Goal: Navigation & Orientation: Find specific page/section

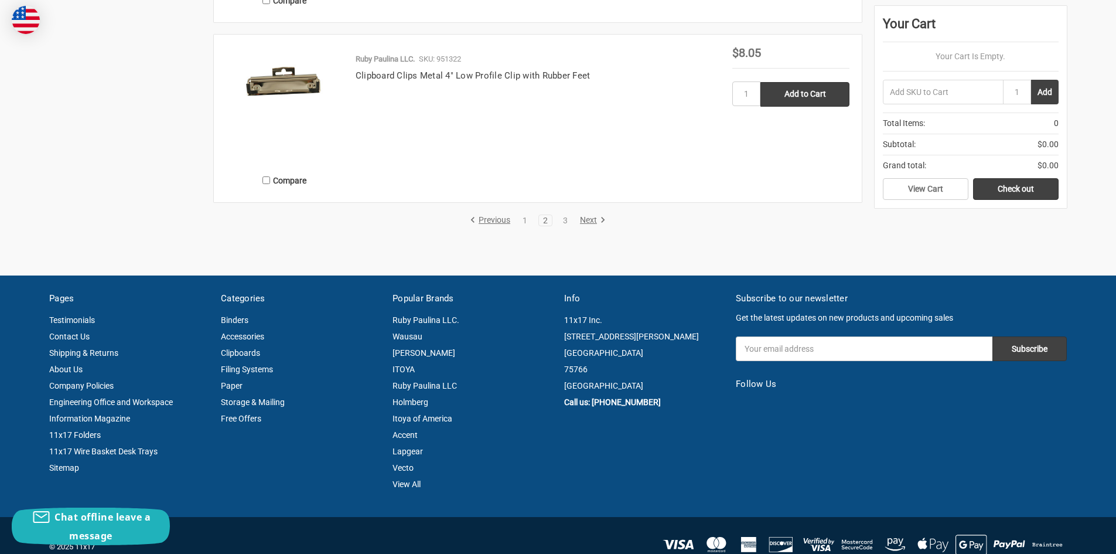
scroll to position [2402, 0]
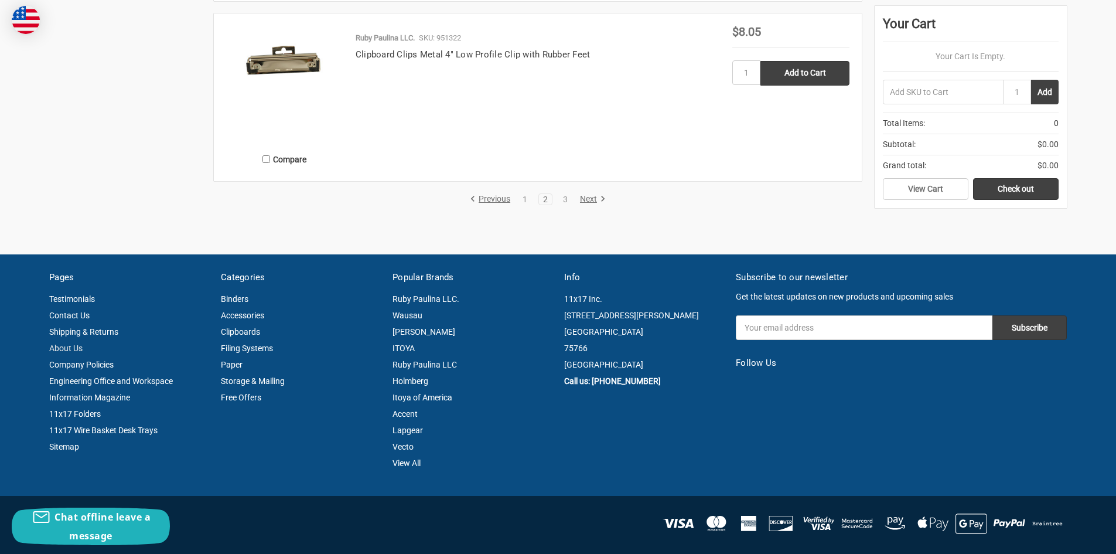
click at [64, 344] on link "About Us" at bounding box center [65, 347] width 33 height 9
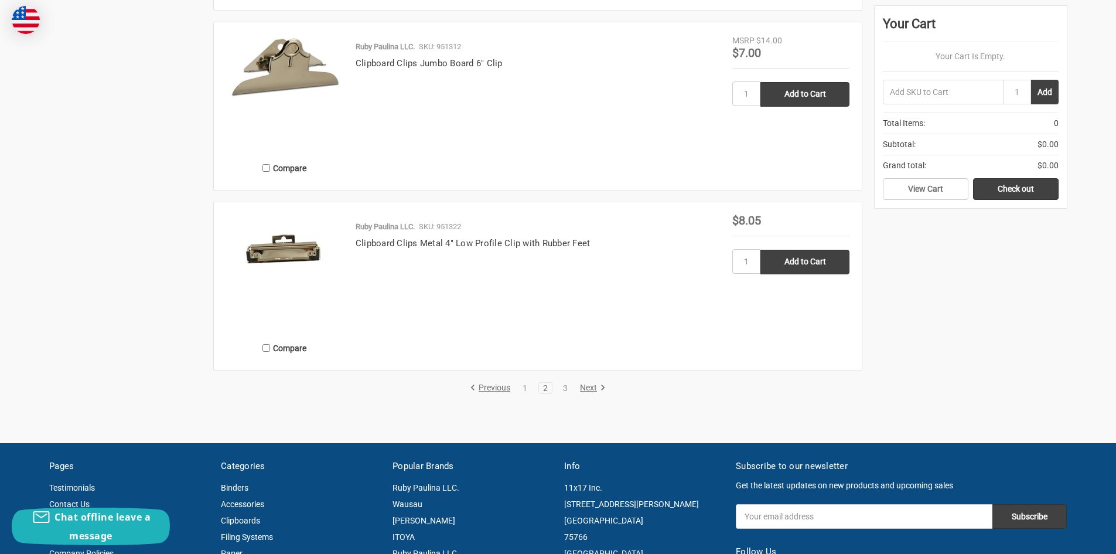
scroll to position [2227, 0]
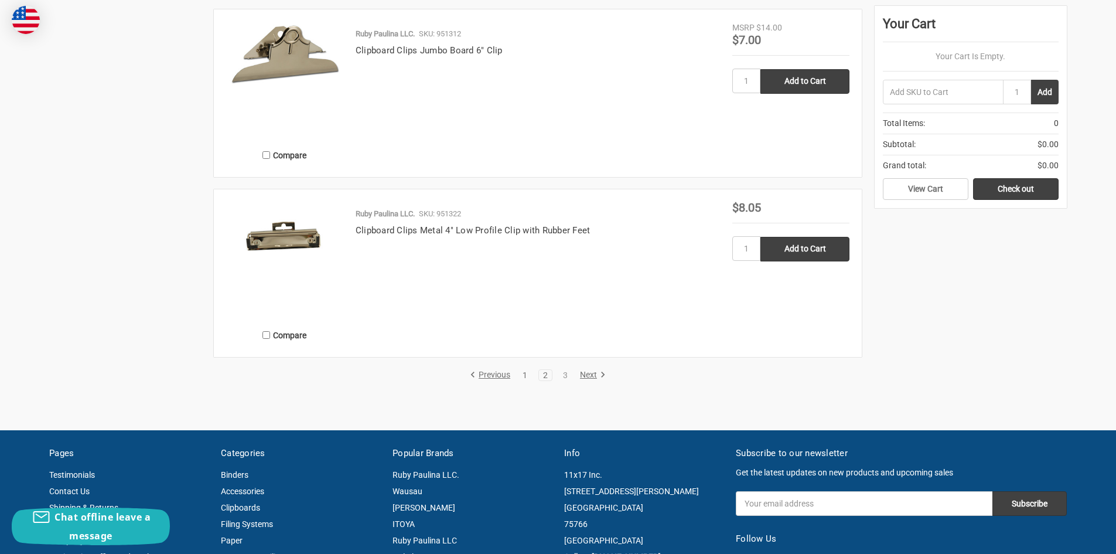
click at [526, 374] on link "1" at bounding box center [525, 375] width 13 height 8
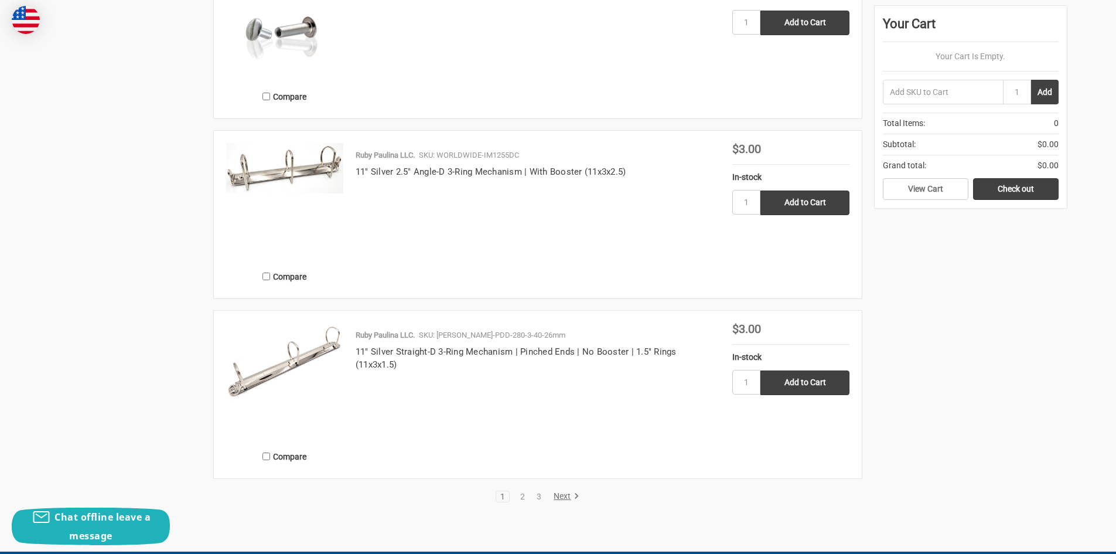
scroll to position [2051, 0]
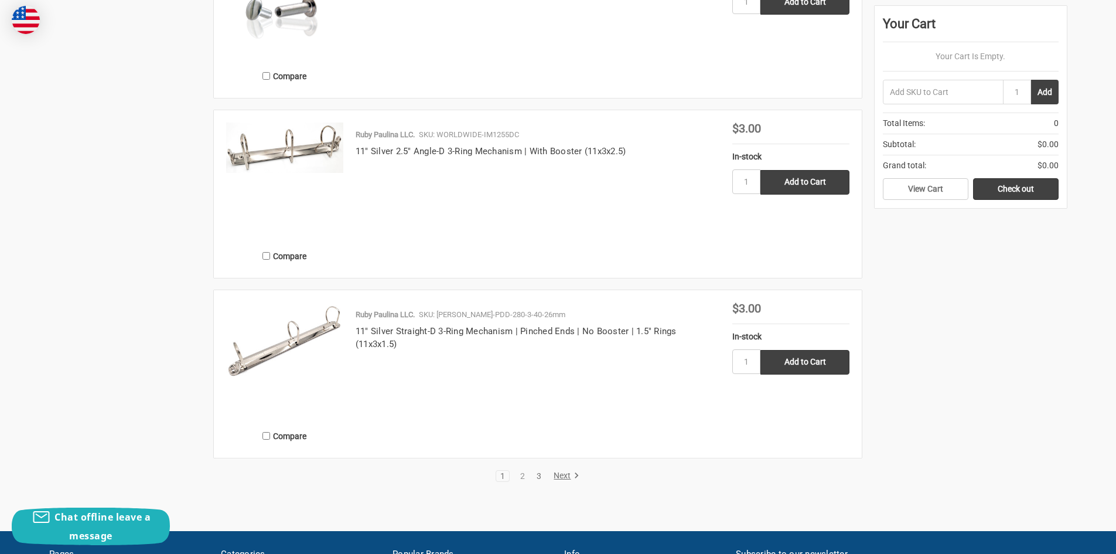
click at [538, 475] on link "3" at bounding box center [539, 476] width 13 height 8
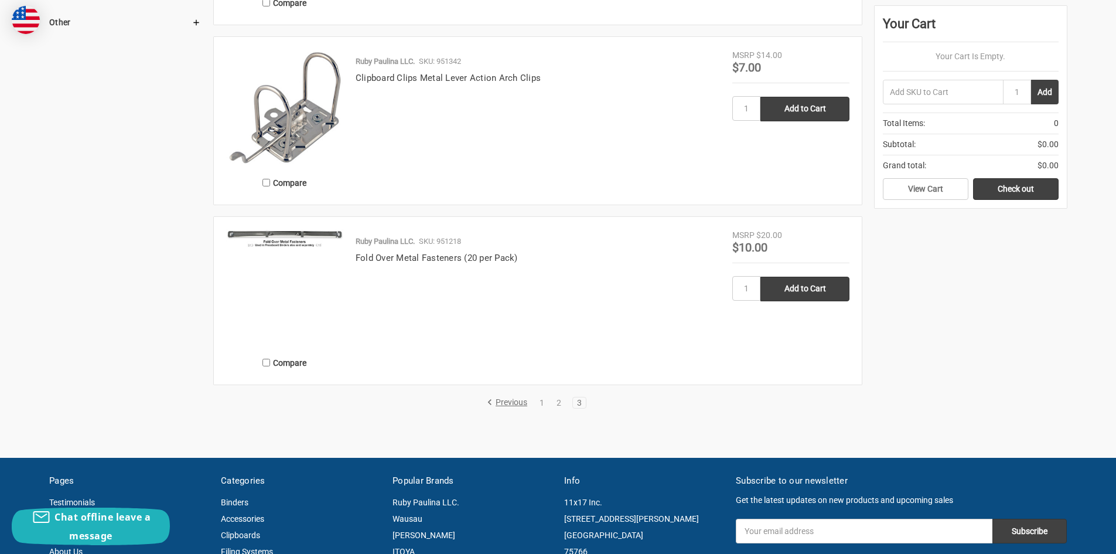
scroll to position [996, 0]
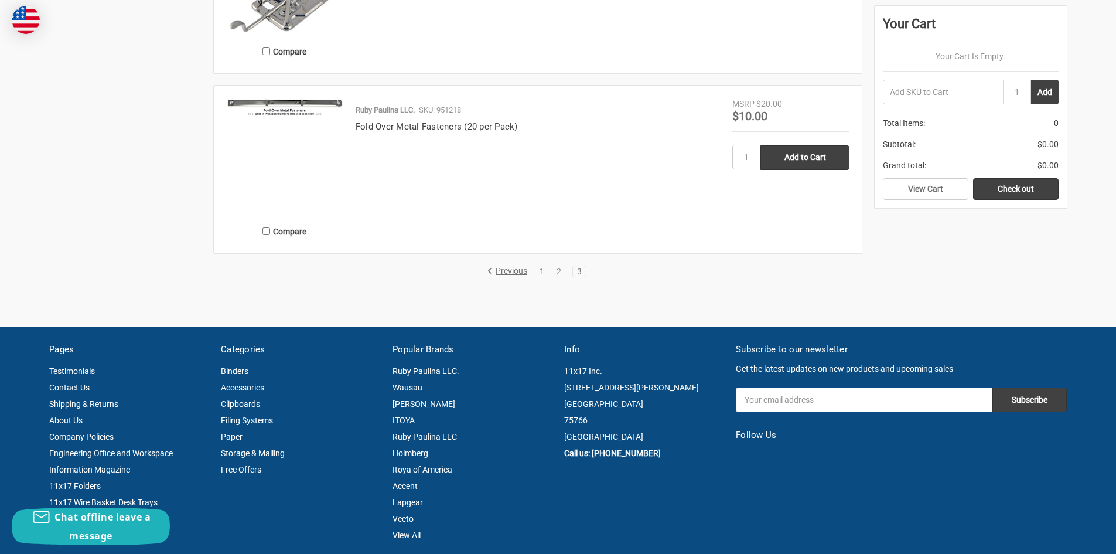
click at [539, 268] on link "1" at bounding box center [542, 271] width 13 height 8
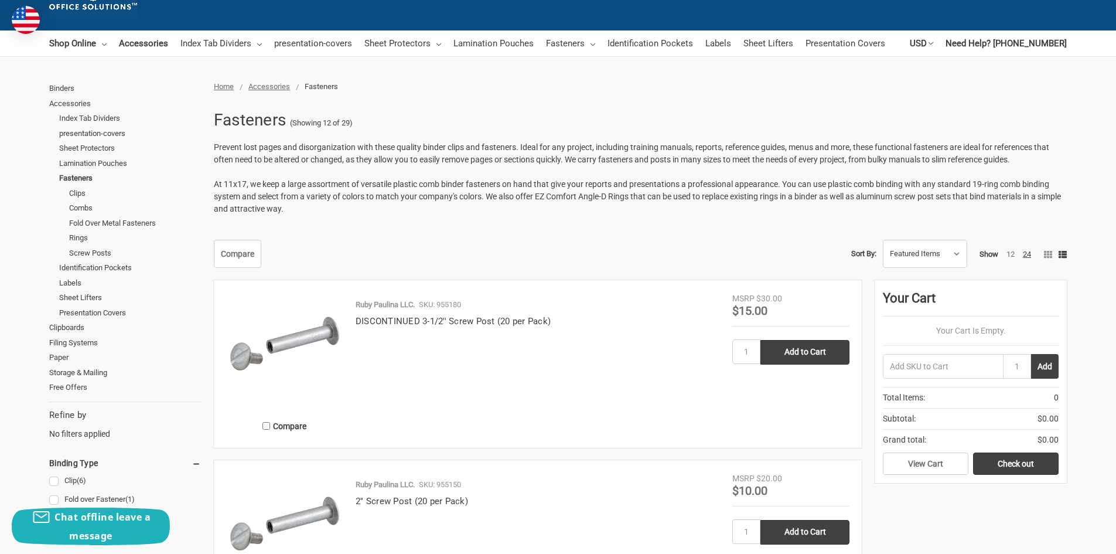
scroll to position [59, 0]
